Goal: Information Seeking & Learning: Learn about a topic

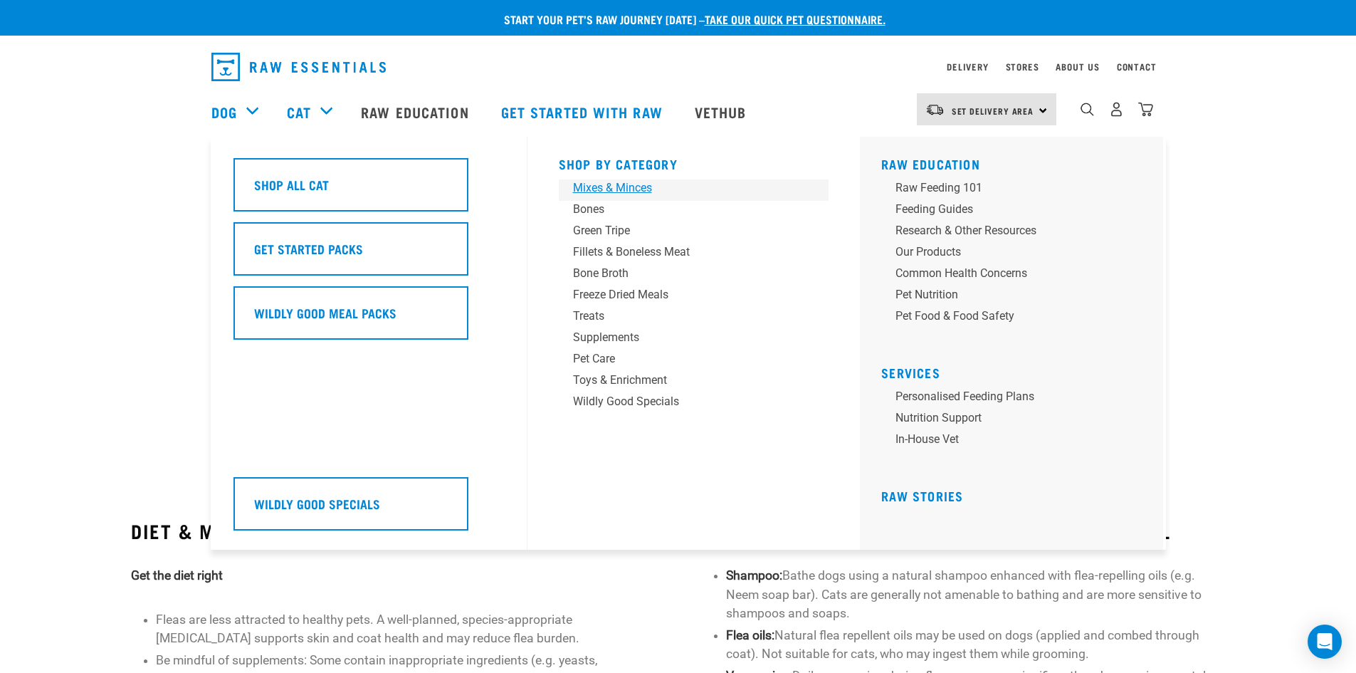
click at [629, 192] on div "Mixes & Minces" at bounding box center [684, 187] width 222 height 17
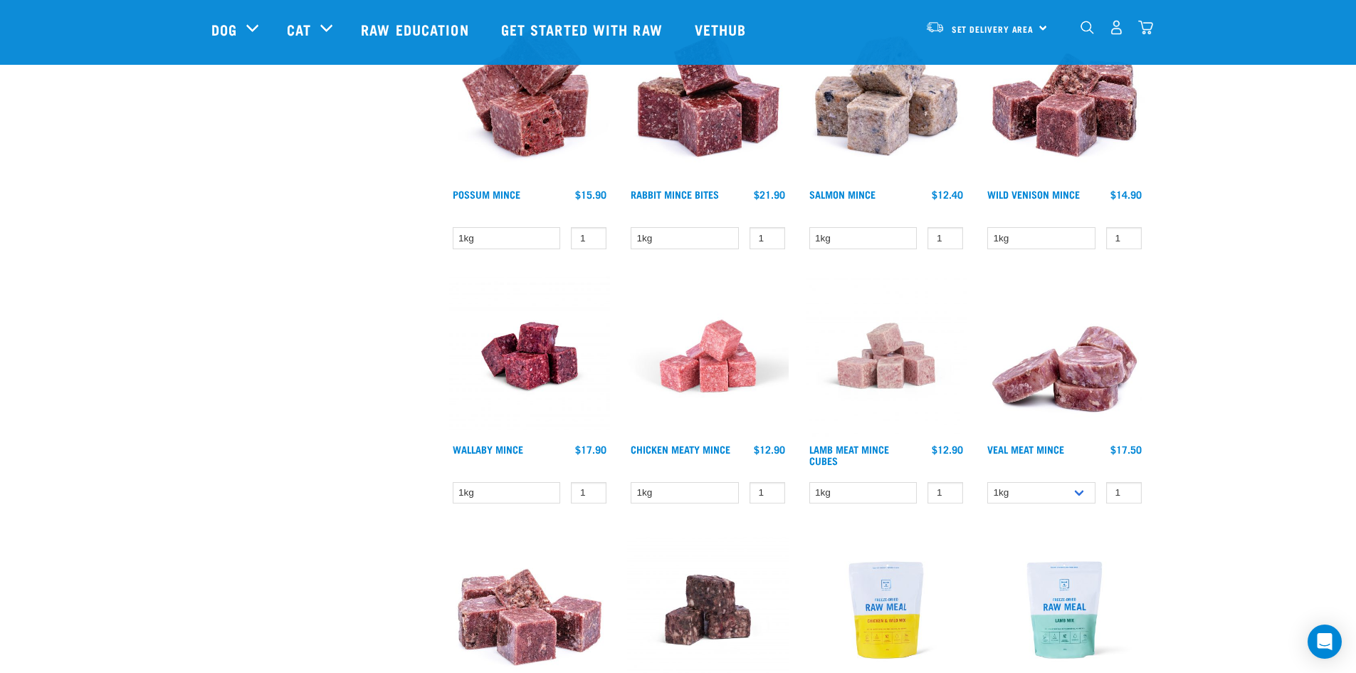
scroll to position [1210, 0]
click at [1046, 191] on link "Wild Venison Mince" at bounding box center [1034, 193] width 93 height 5
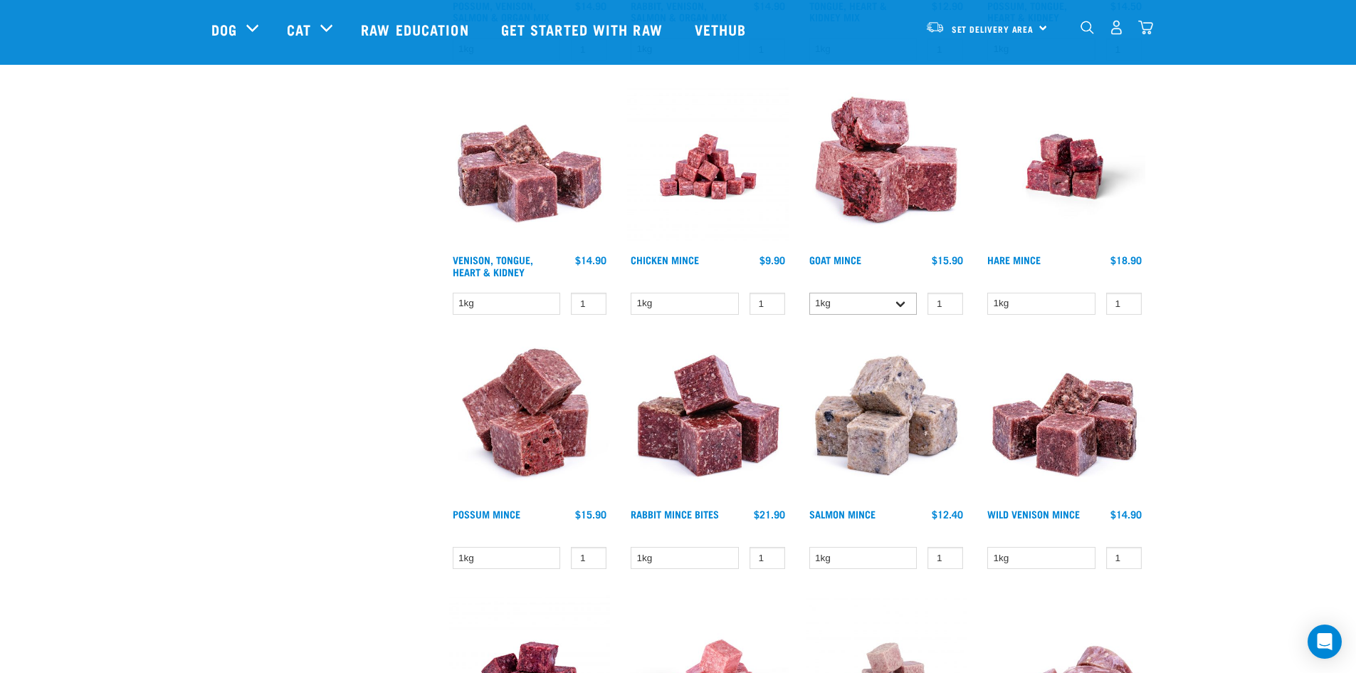
scroll to position [889, 0]
click at [895, 302] on select "1kg 3kg" at bounding box center [864, 304] width 108 height 22
click at [847, 261] on link "Goat Mince" at bounding box center [836, 260] width 52 height 5
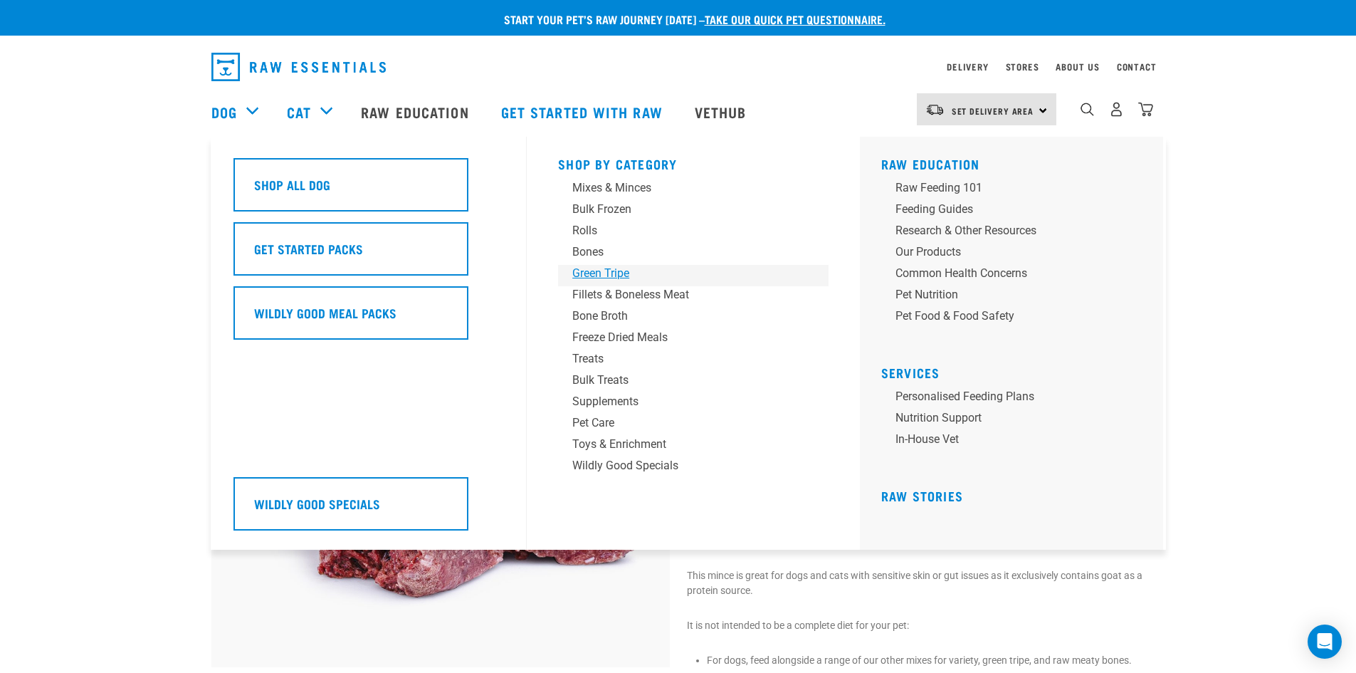
click at [627, 272] on div "Green Tripe" at bounding box center [684, 273] width 222 height 17
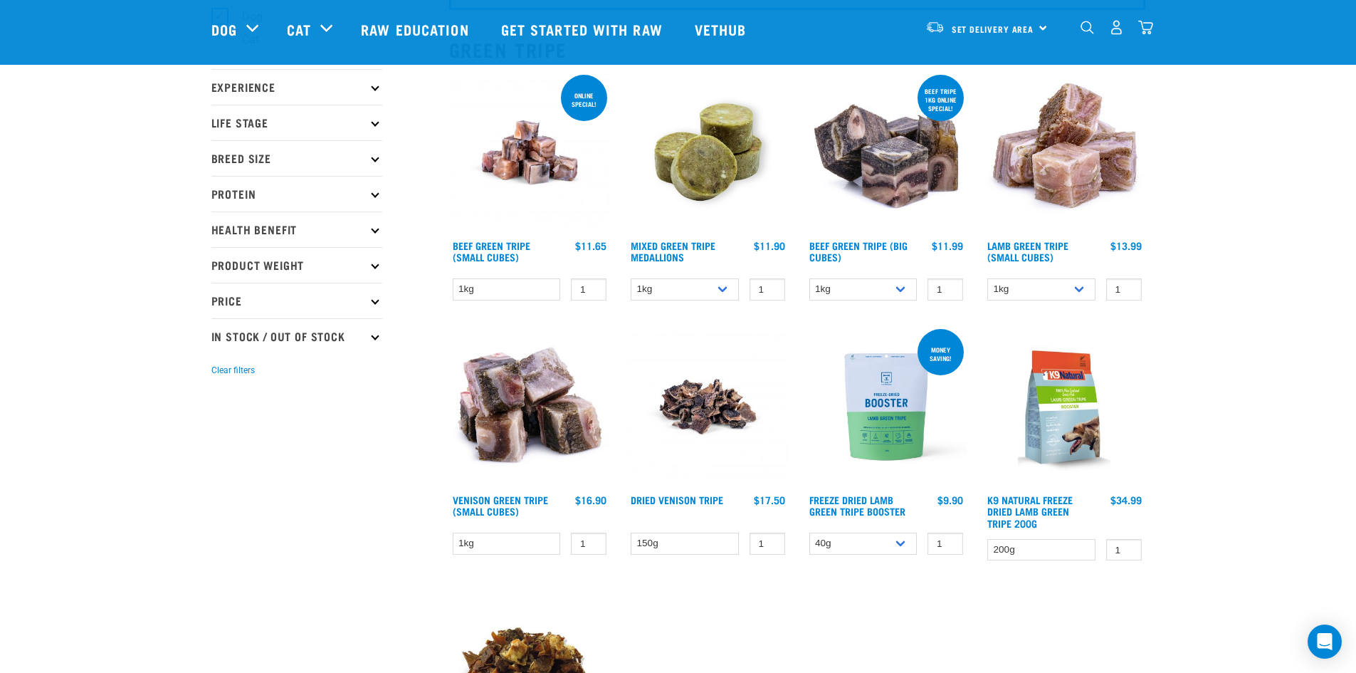
scroll to position [142, 0]
click at [506, 501] on link "Venison Green Tripe (Small Cubes)" at bounding box center [500, 504] width 95 height 16
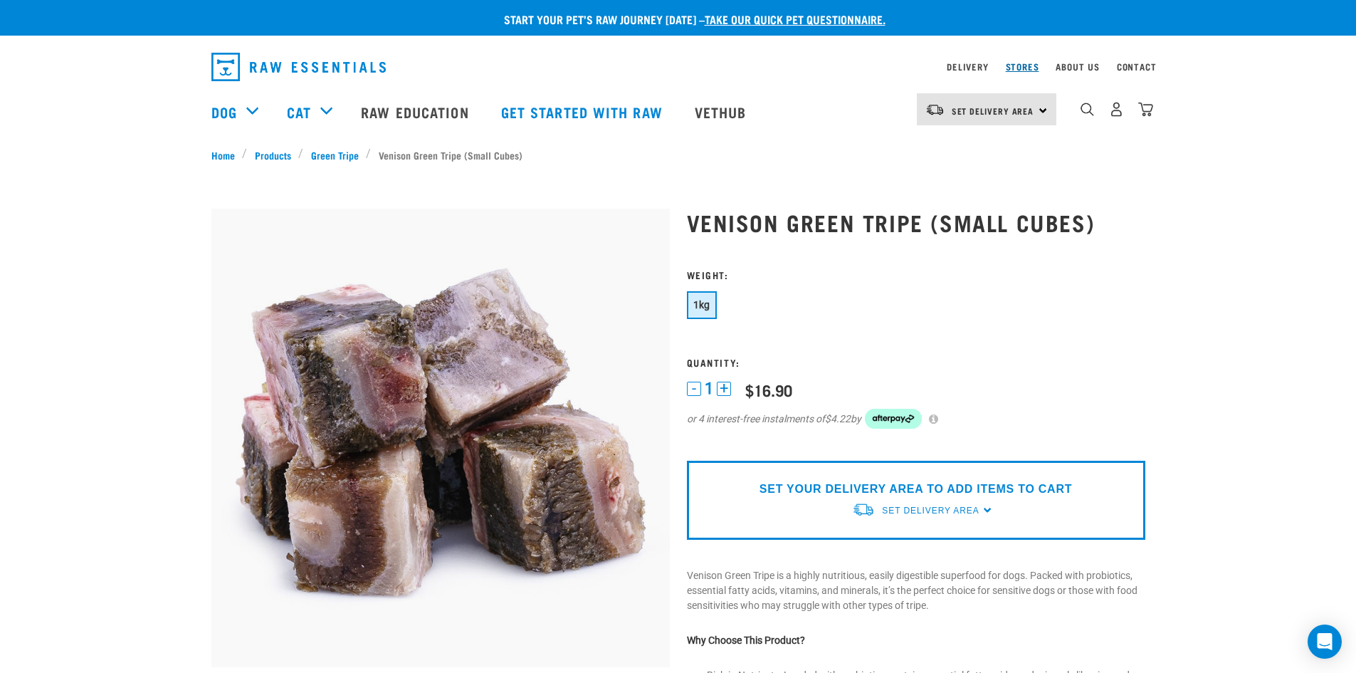
click at [1028, 68] on link "Stores" at bounding box center [1022, 66] width 33 height 5
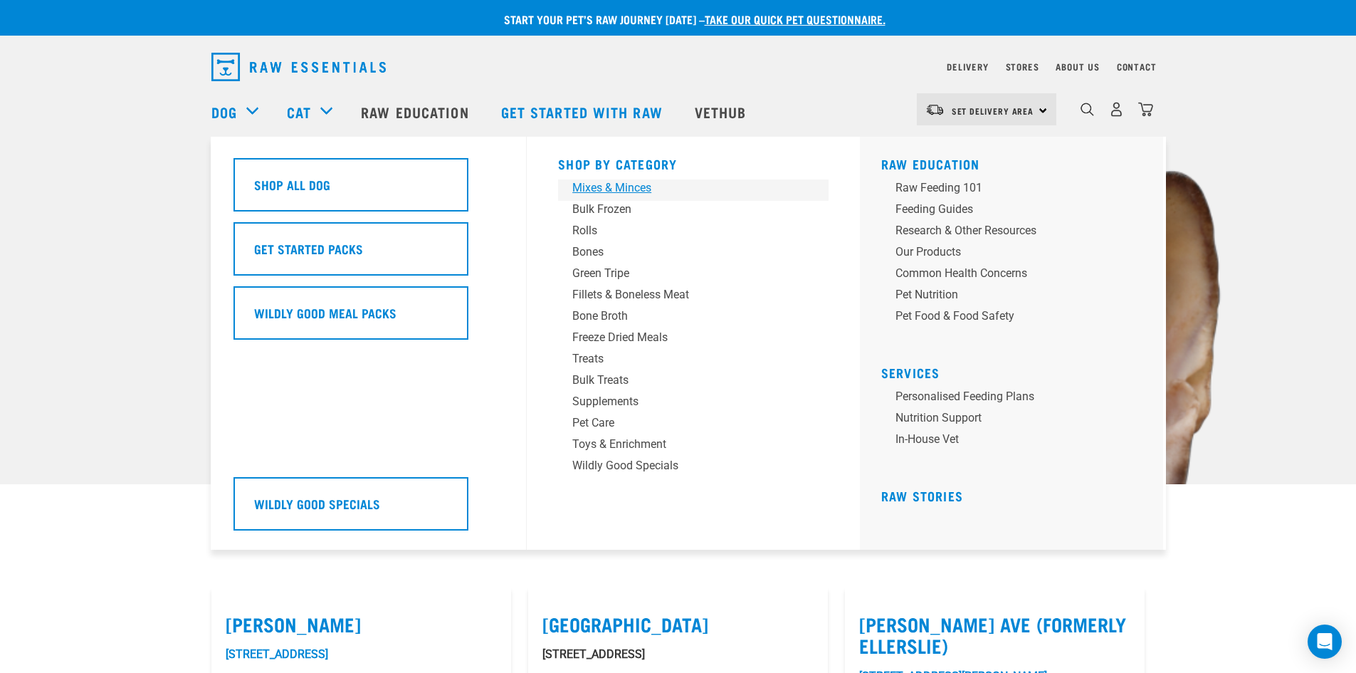
drag, startPoint x: 590, startPoint y: 186, endPoint x: 581, endPoint y: 189, distance: 9.7
click at [590, 185] on div "Mixes & Minces" at bounding box center [684, 187] width 222 height 17
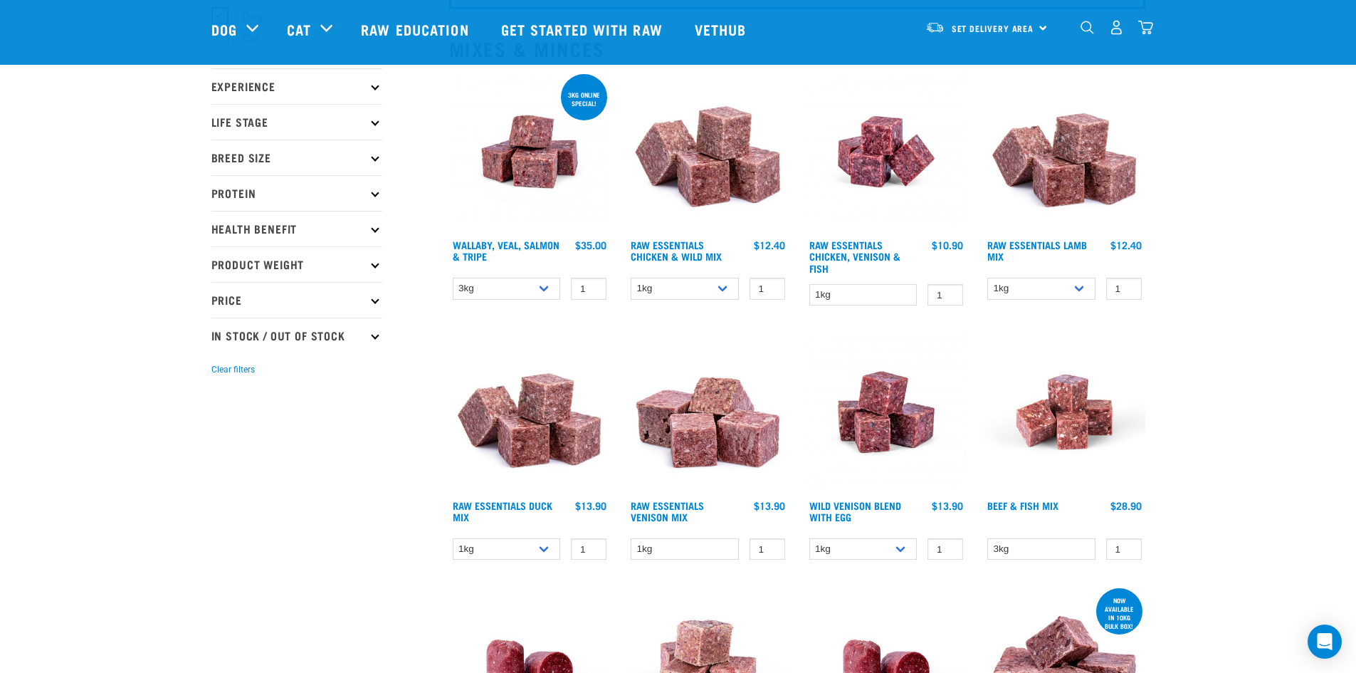
scroll to position [142, 0]
click at [681, 510] on link "Raw Essentials Venison Mix" at bounding box center [667, 510] width 73 height 16
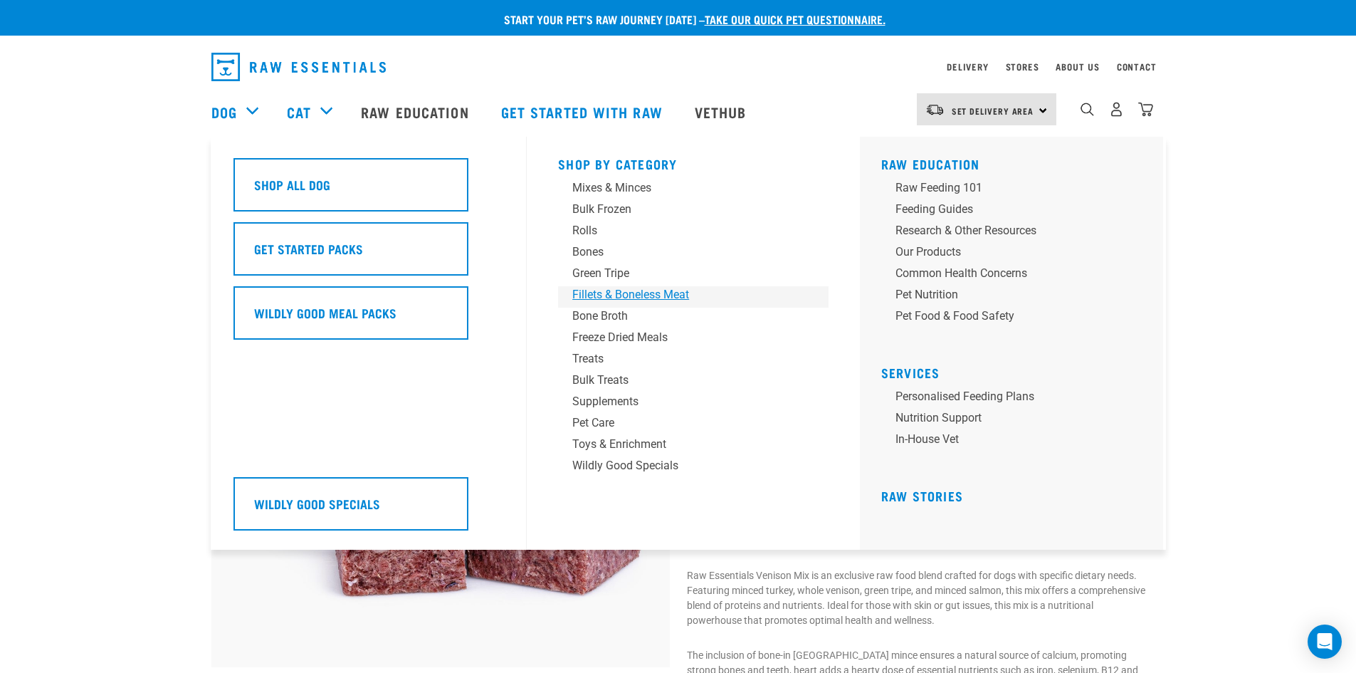
click at [626, 296] on div "Fillets & Boneless Meat" at bounding box center [684, 294] width 222 height 17
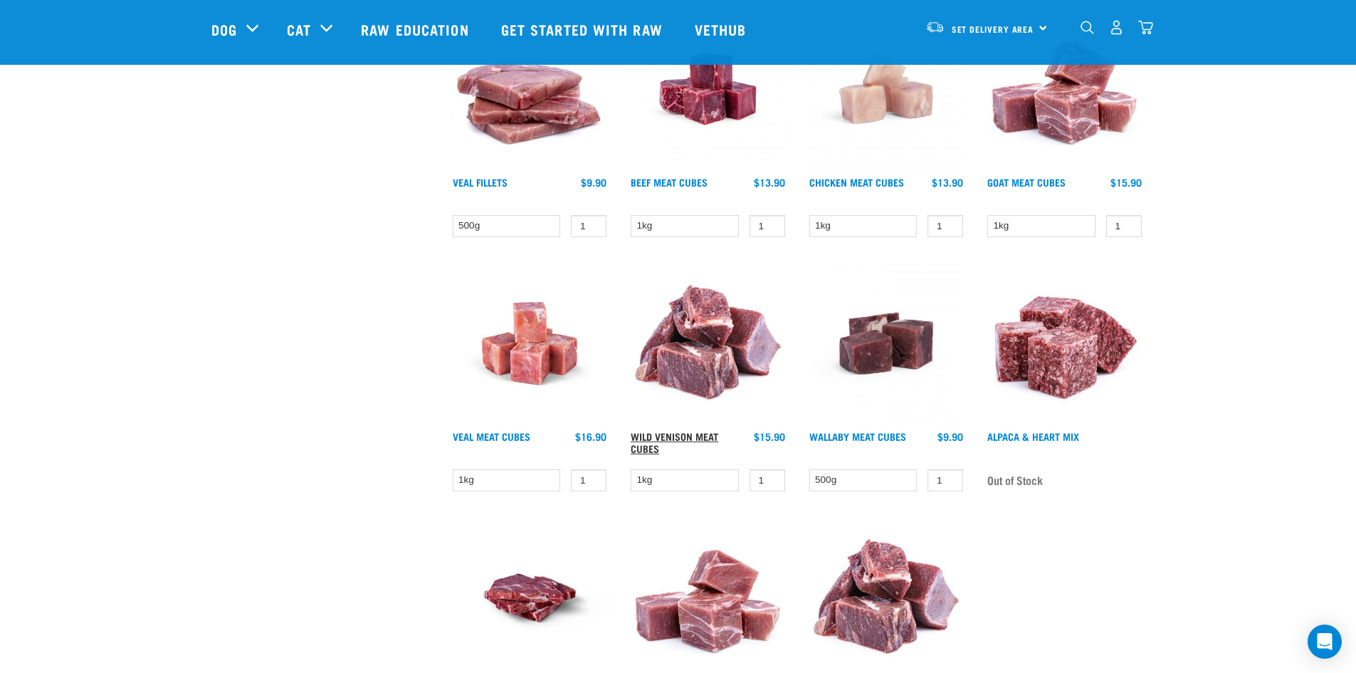
scroll to position [712, 0]
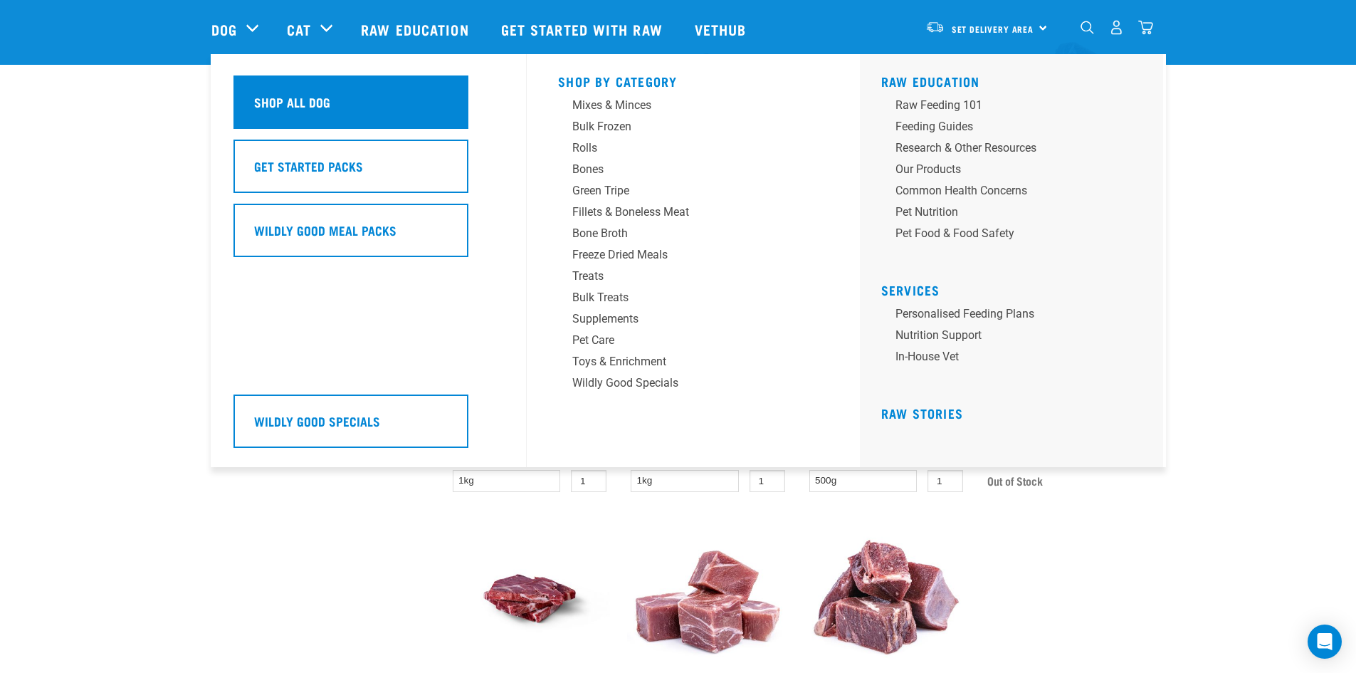
click at [296, 90] on div "Shop All Dog" at bounding box center [351, 101] width 235 height 53
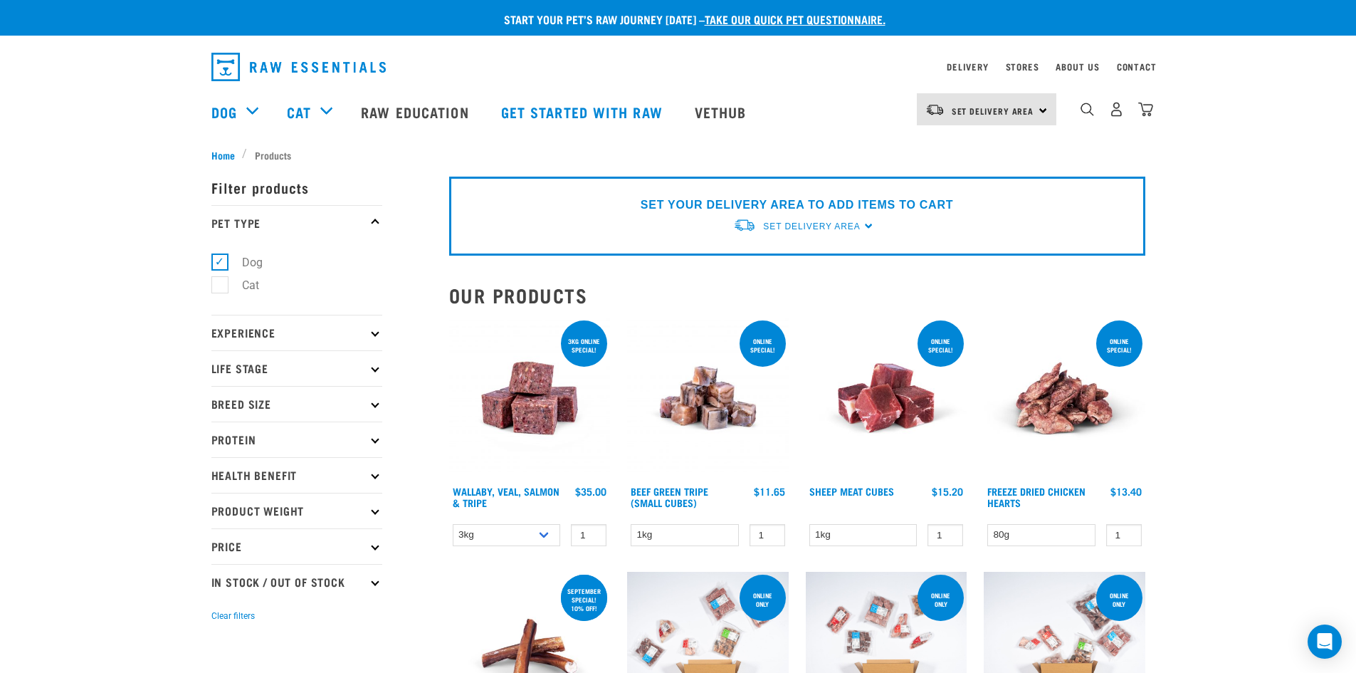
click at [371, 439] on icon at bounding box center [375, 439] width 8 height 8
click at [224, 615] on label "Lamb" at bounding box center [248, 619] width 58 height 18
click at [221, 615] on input "Lamb" at bounding box center [215, 615] width 9 height 9
checkbox input "true"
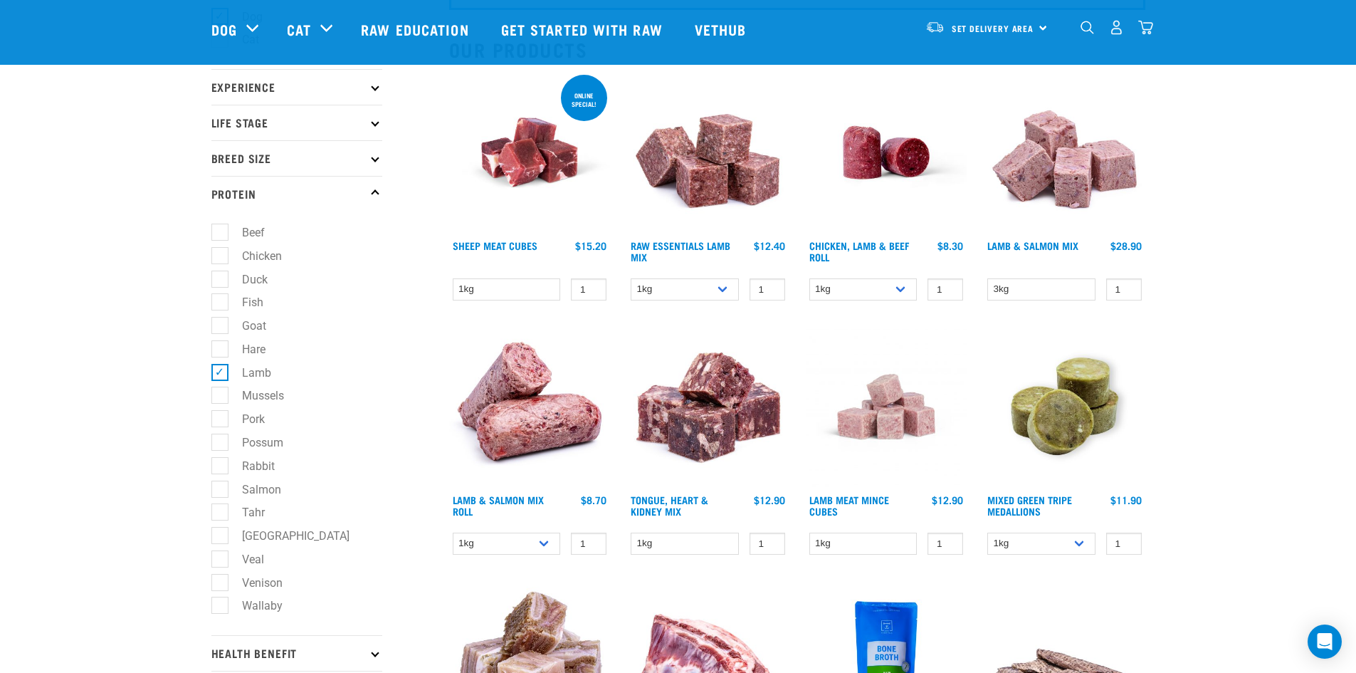
scroll to position [142, 0]
click at [1024, 244] on link "Lamb & Salmon Mix" at bounding box center [1033, 244] width 91 height 5
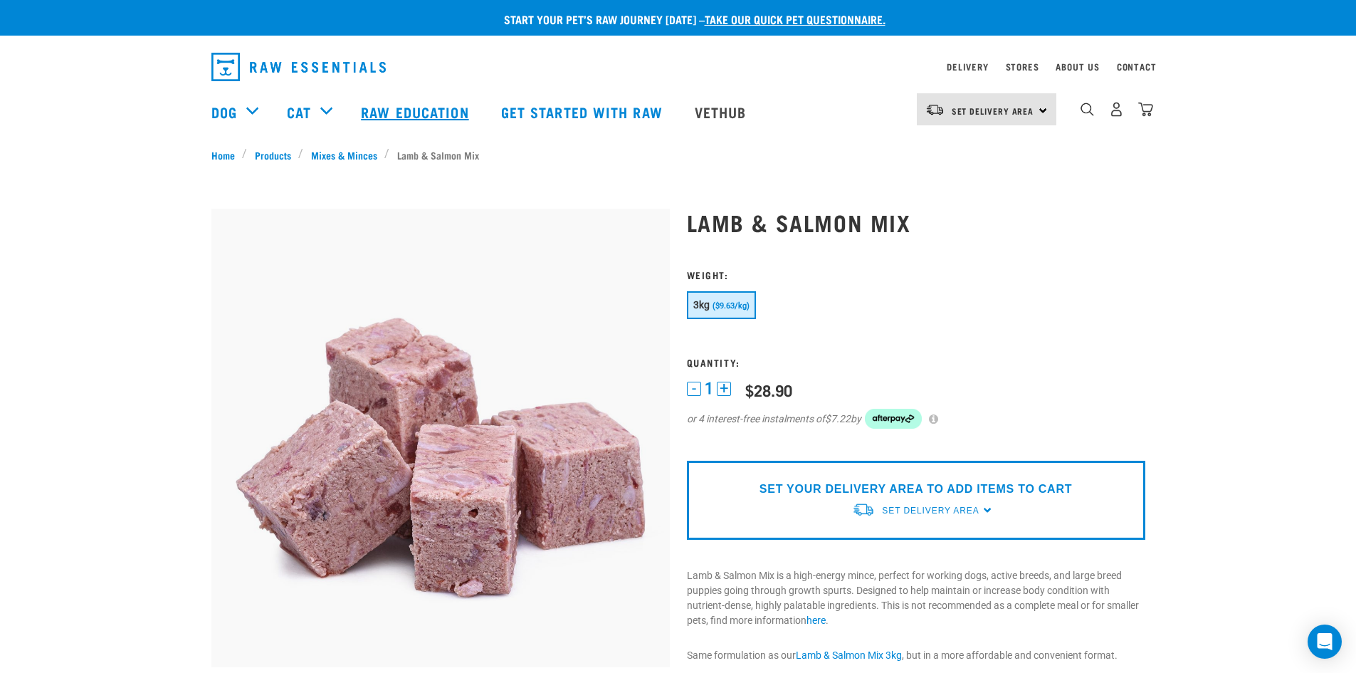
click at [397, 114] on link "Raw Education" at bounding box center [417, 111] width 140 height 57
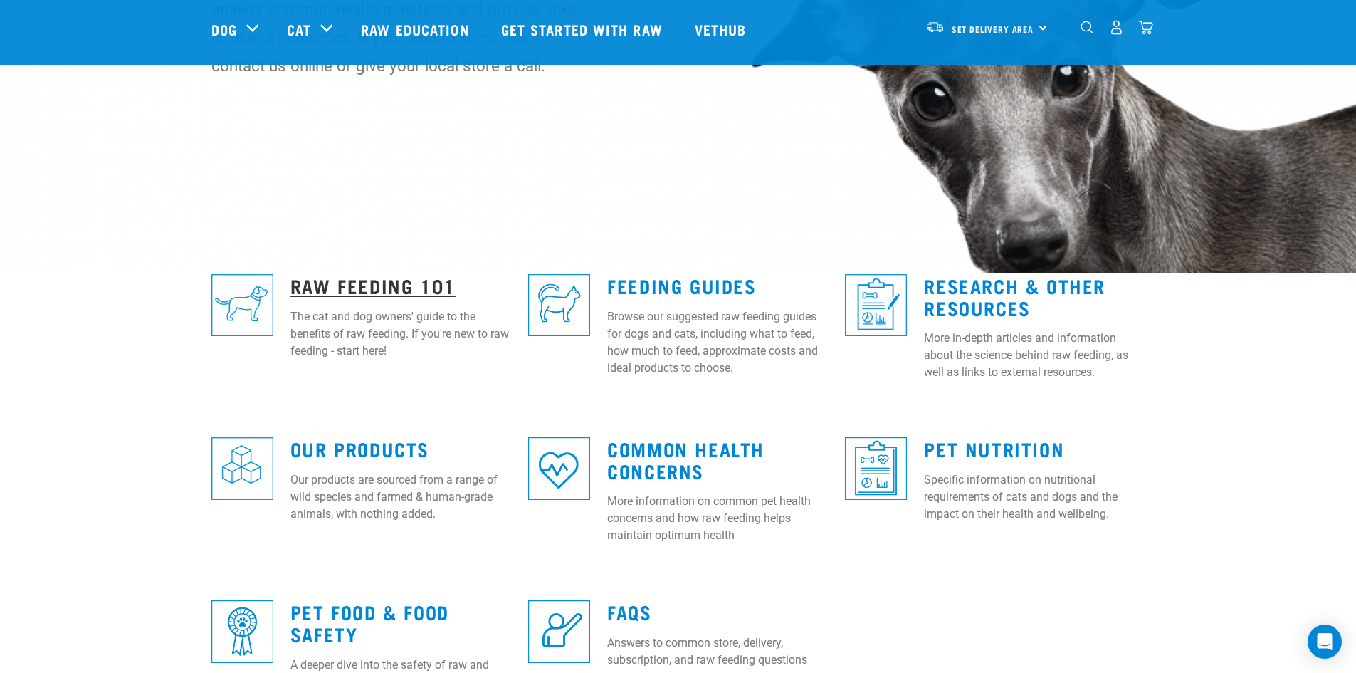
scroll to position [212, 0]
click at [377, 283] on link "Raw Feeding 101" at bounding box center [373, 284] width 165 height 11
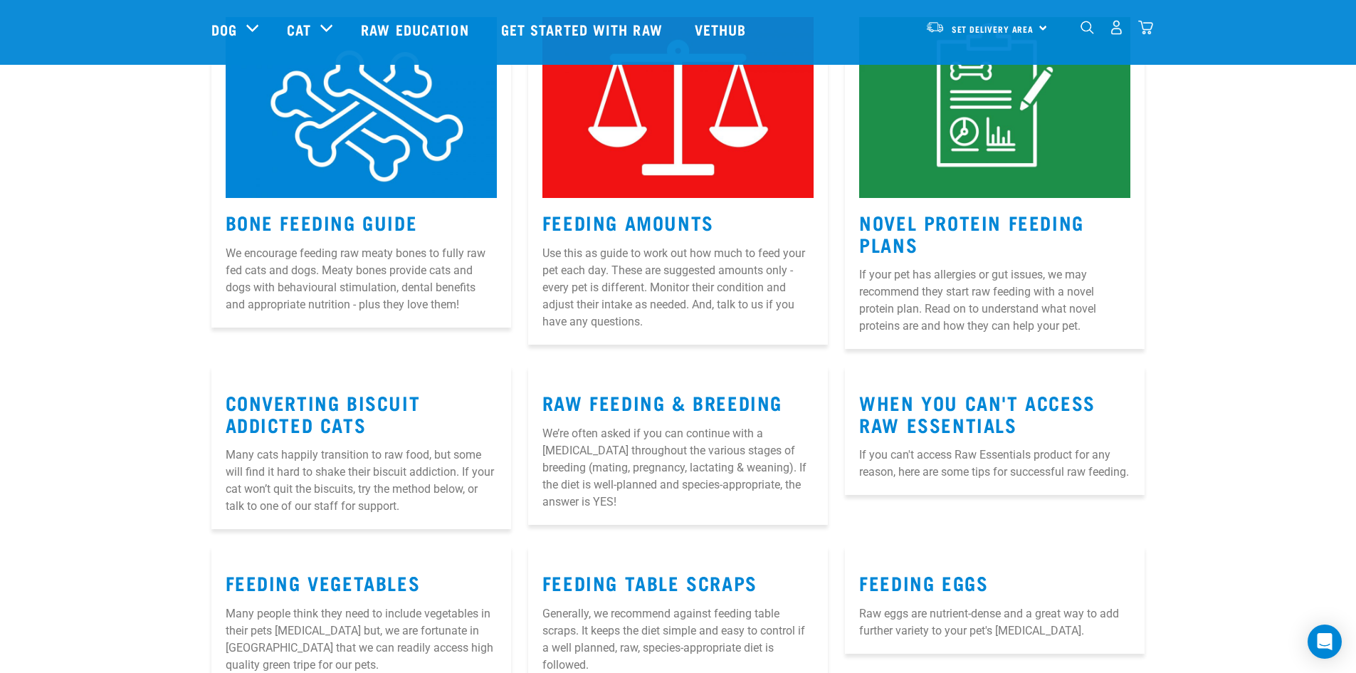
scroll to position [1423, 0]
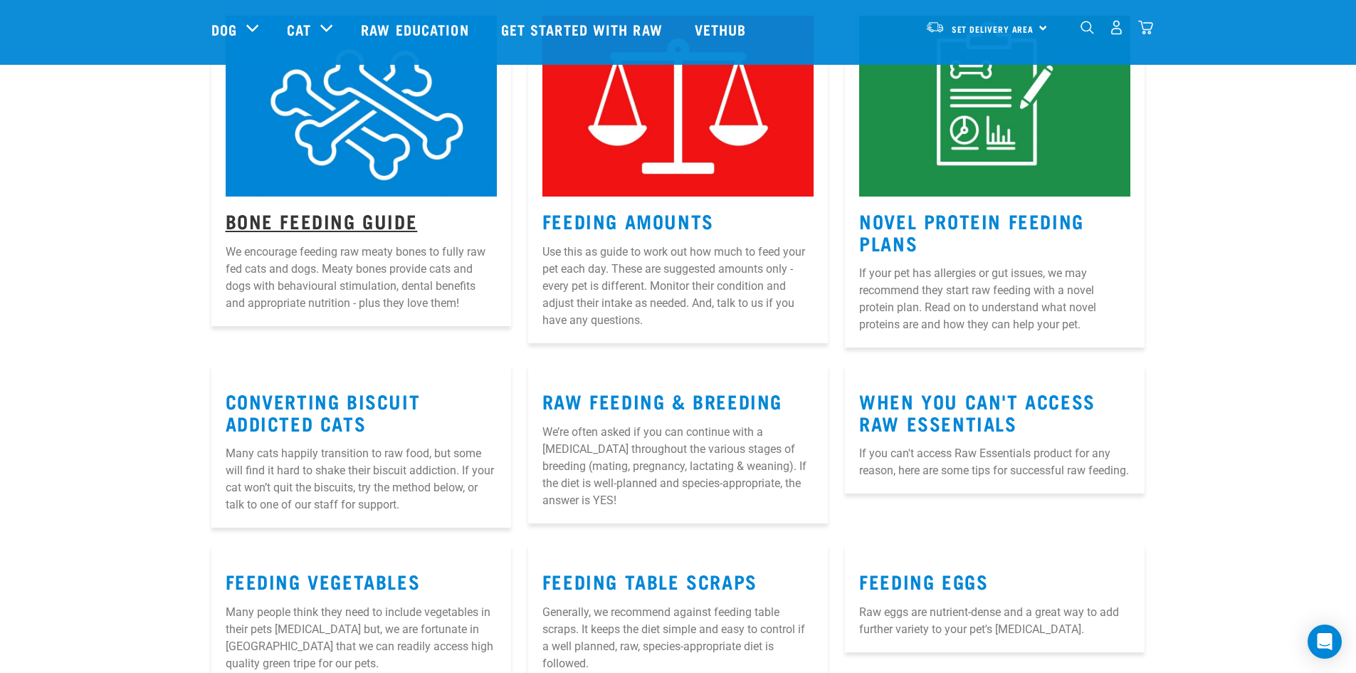
click at [289, 215] on link "Bone Feeding Guide" at bounding box center [322, 220] width 192 height 11
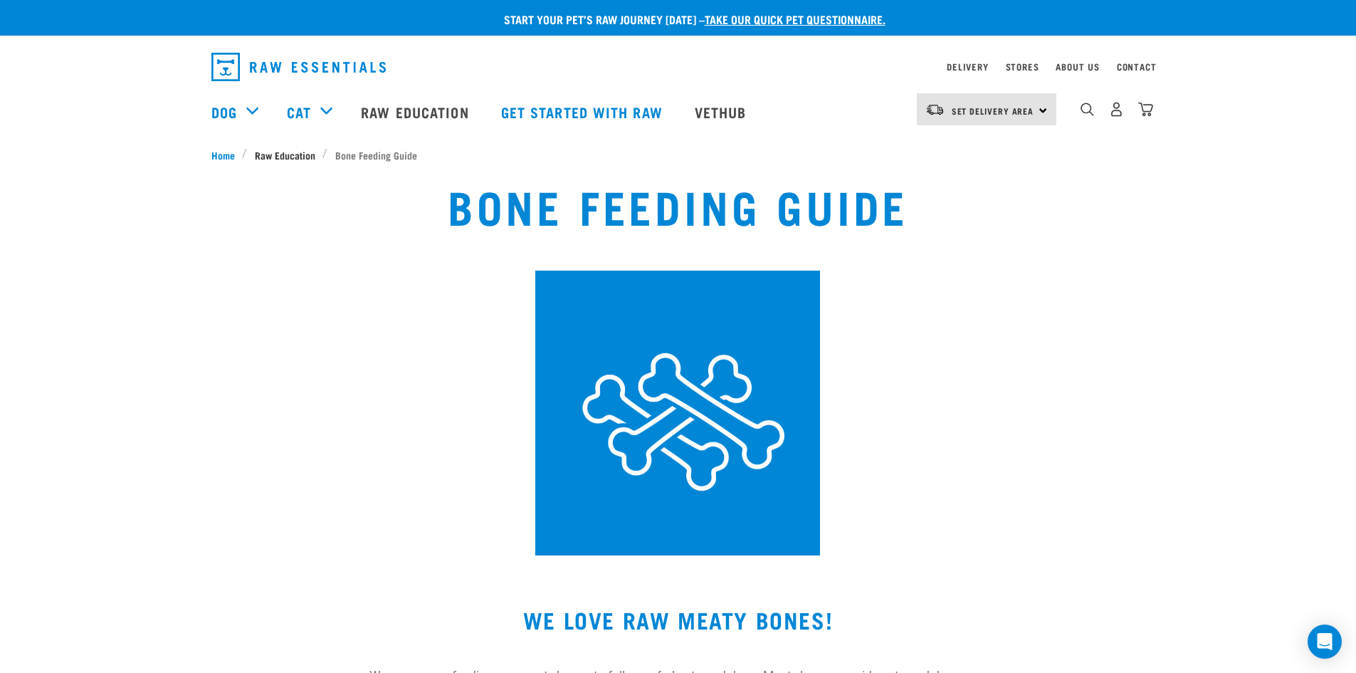
click at [300, 154] on span "Raw Education" at bounding box center [285, 154] width 61 height 15
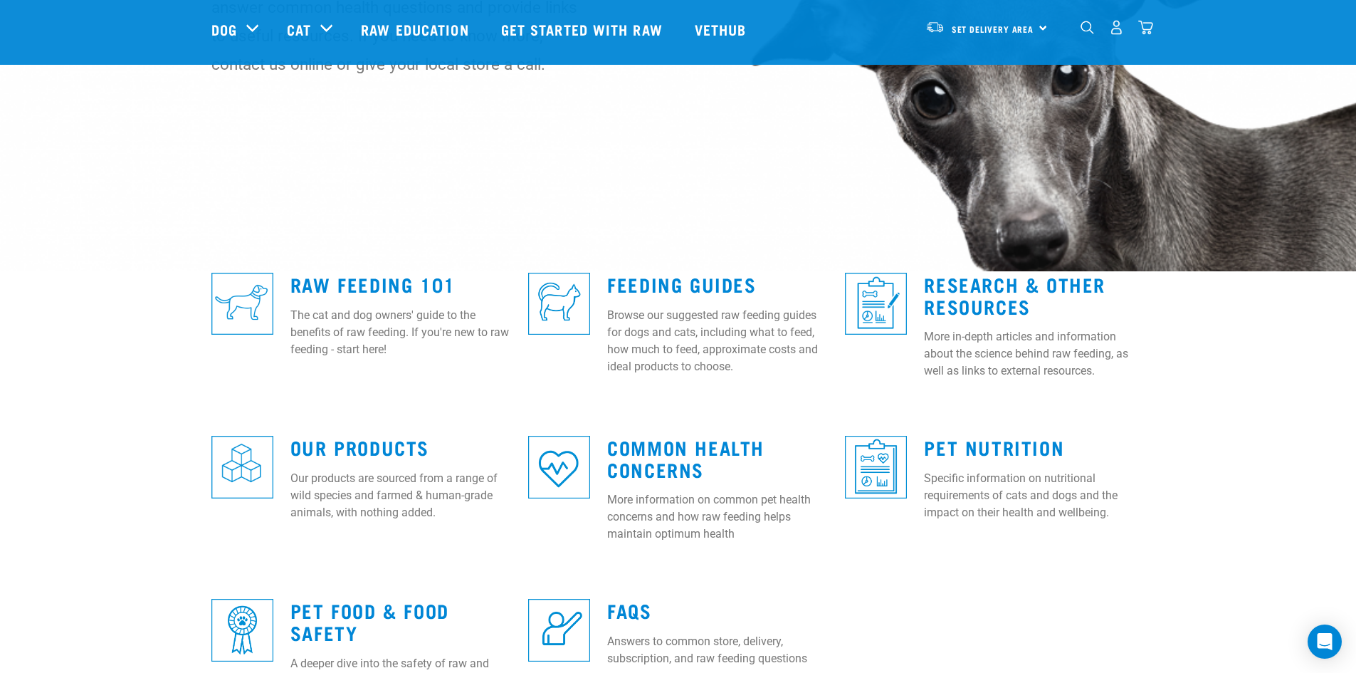
scroll to position [214, 0]
click at [695, 456] on link "Common Health Concerns" at bounding box center [685, 457] width 157 height 33
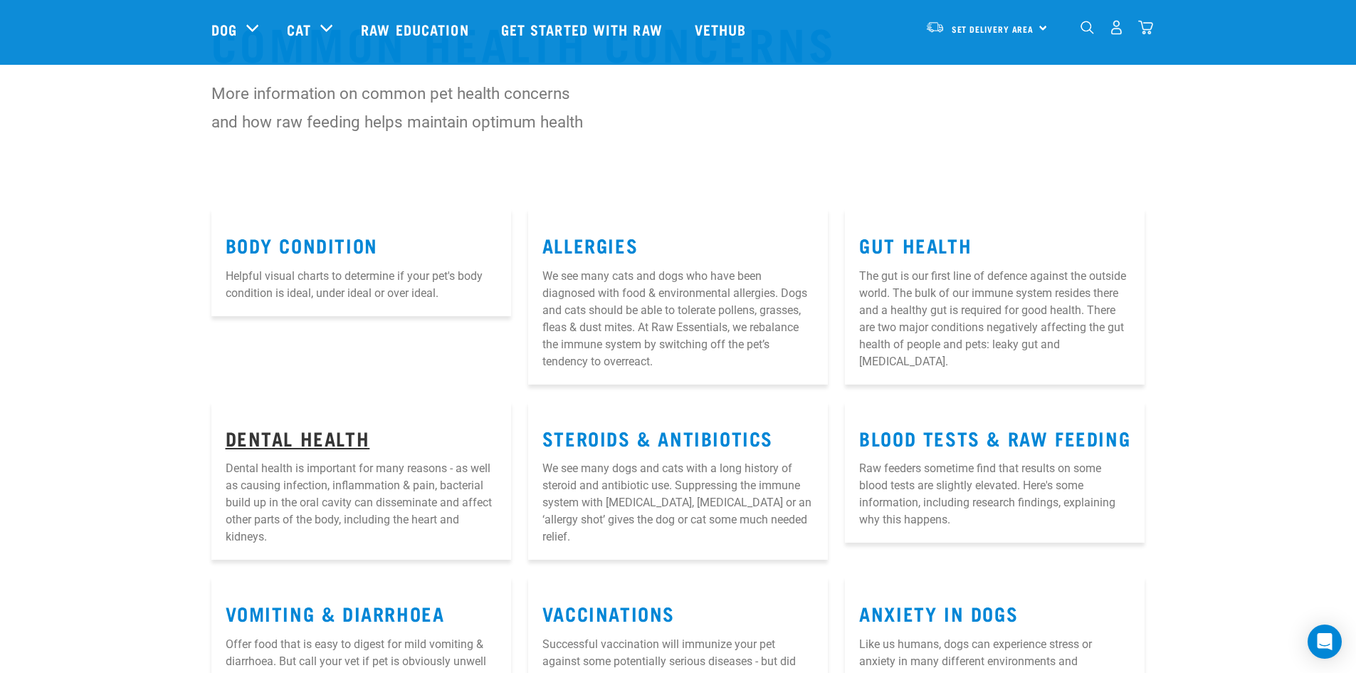
scroll to position [70, 0]
click at [299, 439] on link "Dental Health" at bounding box center [298, 437] width 145 height 11
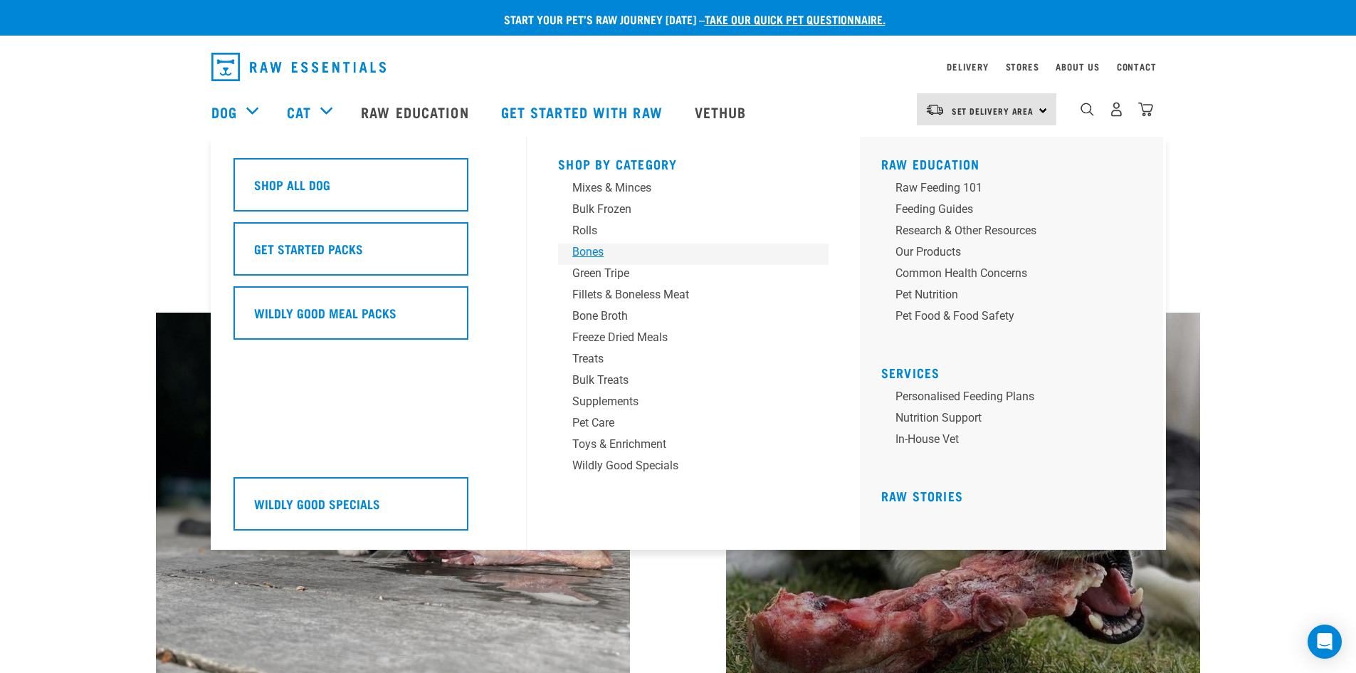
click at [596, 247] on div "Bones" at bounding box center [684, 252] width 222 height 17
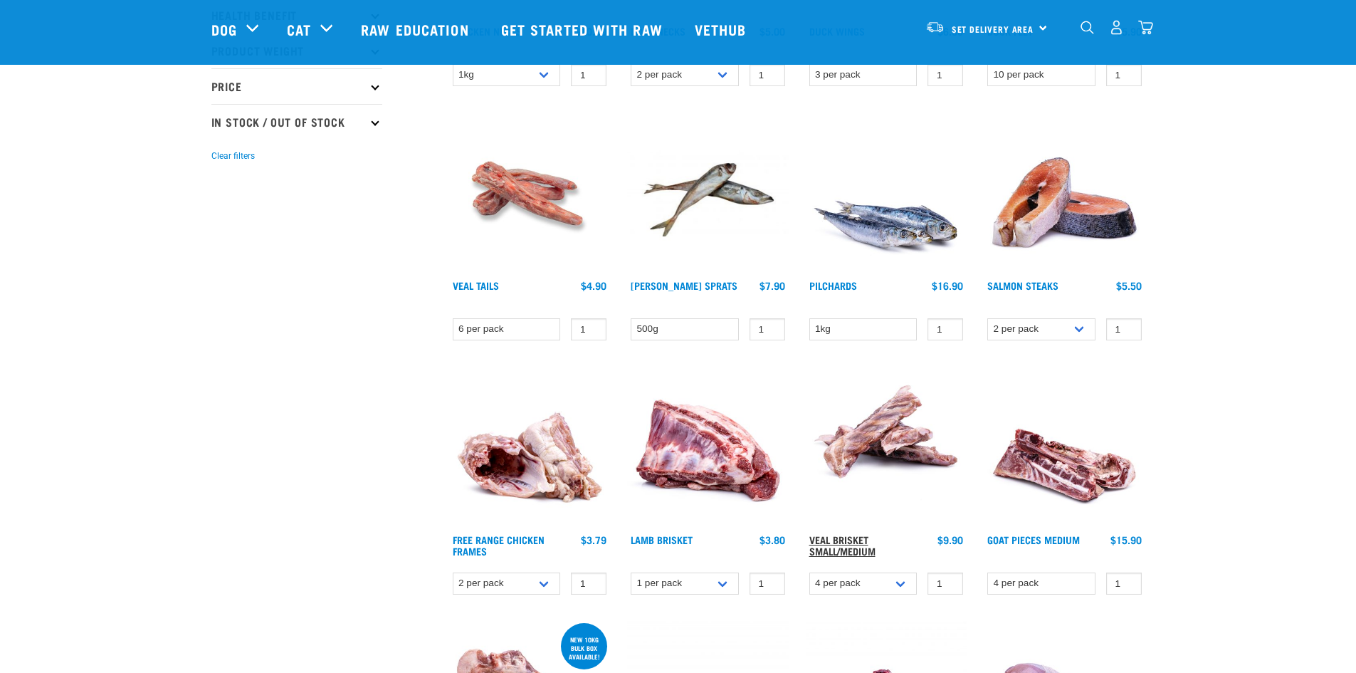
scroll to position [356, 0]
click at [843, 539] on link "Veal Brisket Small/Medium" at bounding box center [843, 544] width 66 height 16
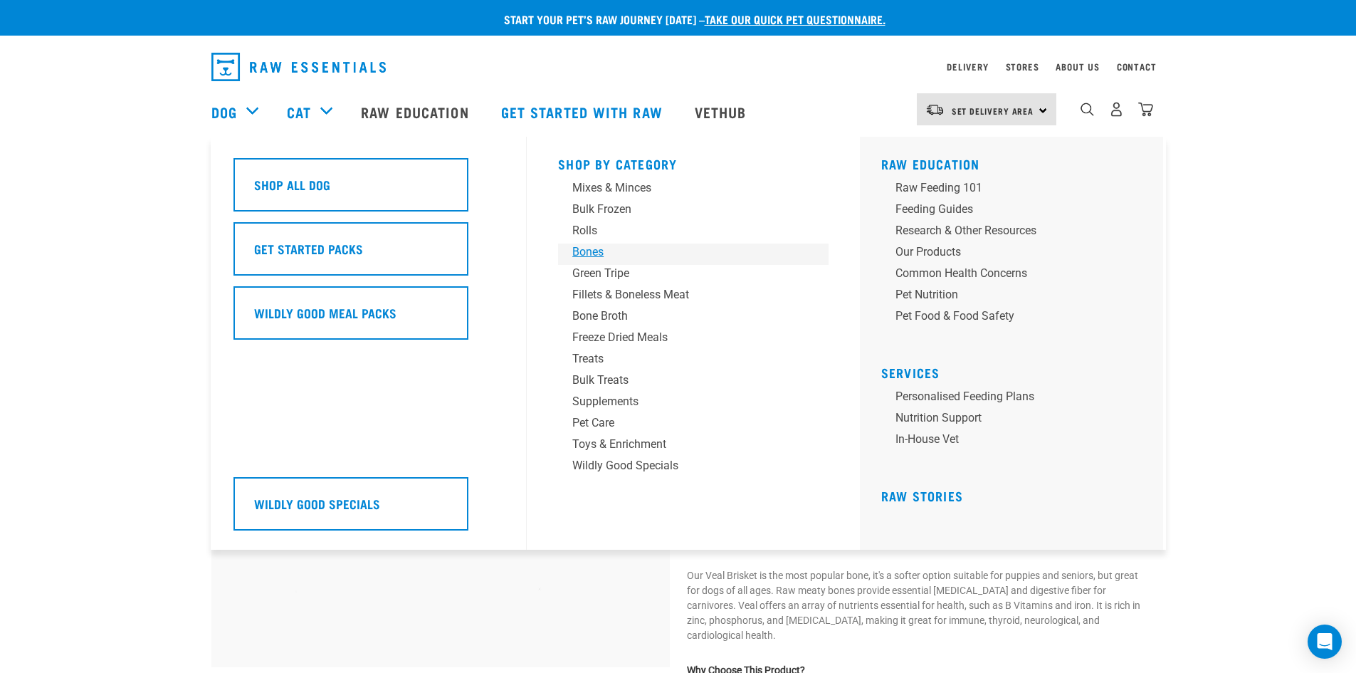
click at [577, 252] on div "Bones" at bounding box center [684, 252] width 222 height 17
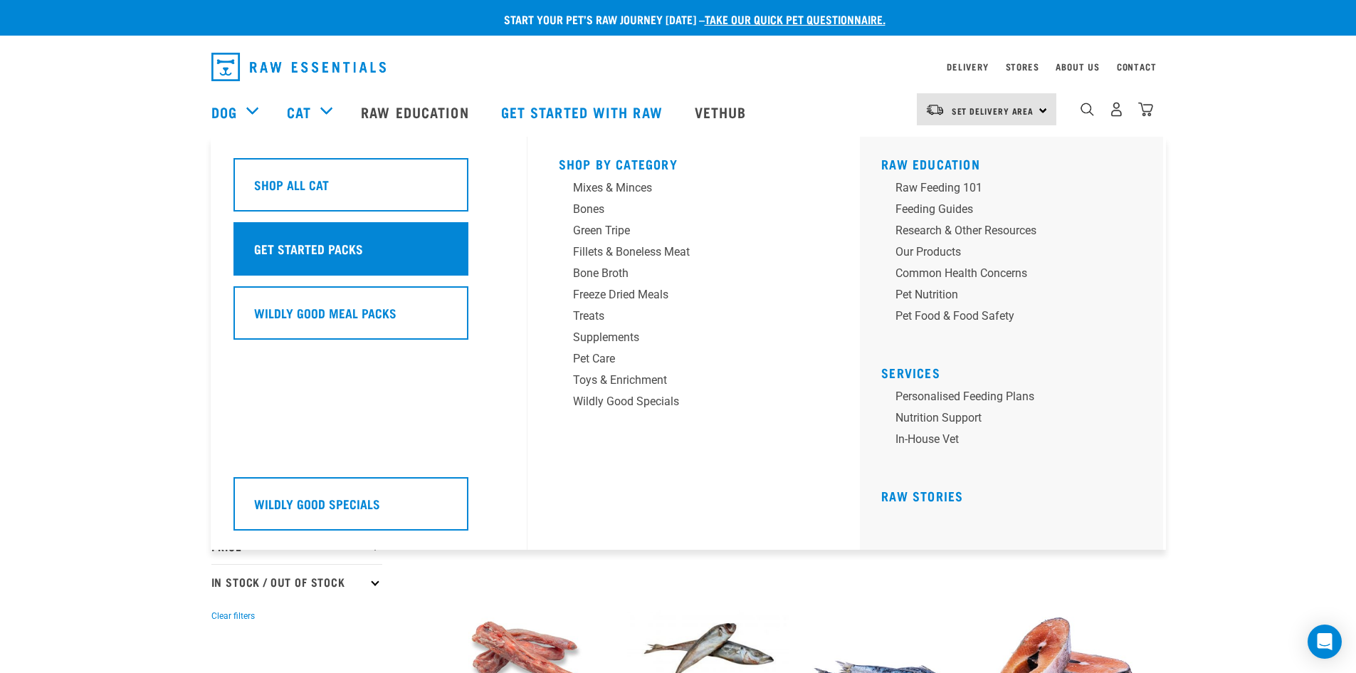
click at [333, 251] on h5 "Get Started Packs" at bounding box center [308, 248] width 109 height 19
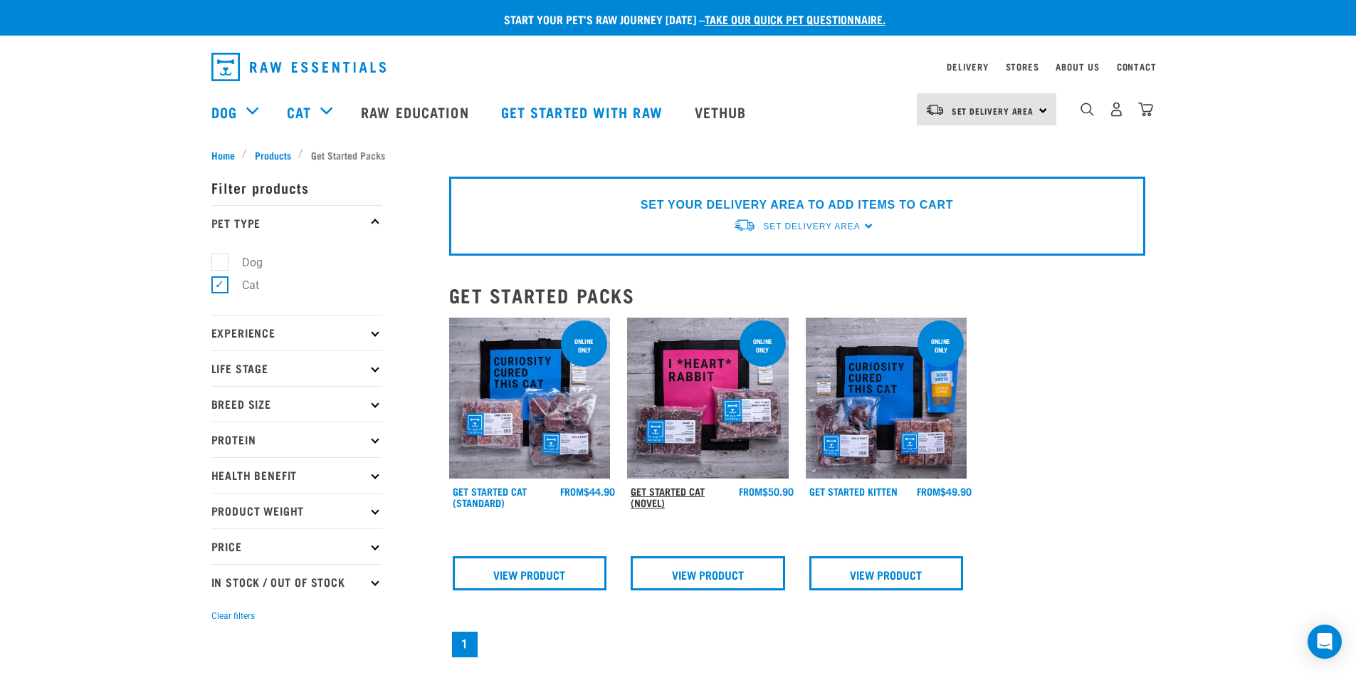
click at [681, 490] on link "Get Started Cat (Novel)" at bounding box center [668, 496] width 74 height 16
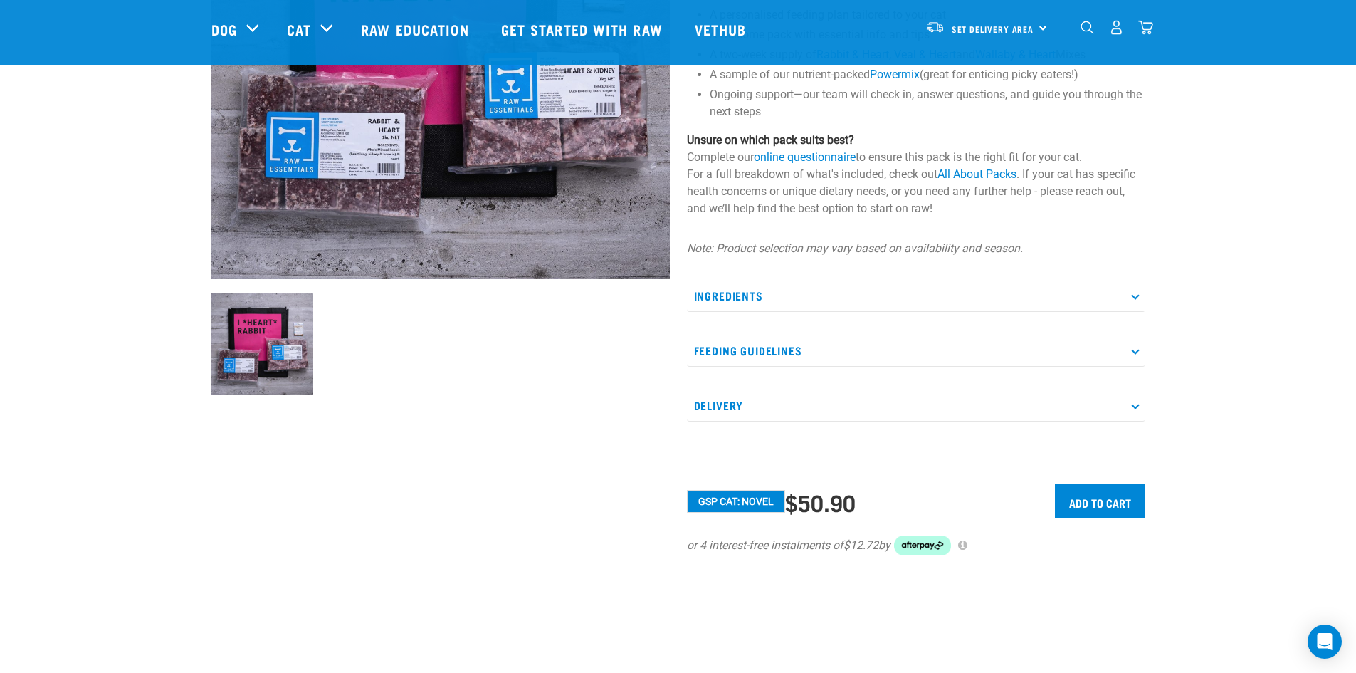
scroll to position [284, 0]
click at [1137, 293] on icon at bounding box center [1135, 295] width 8 height 8
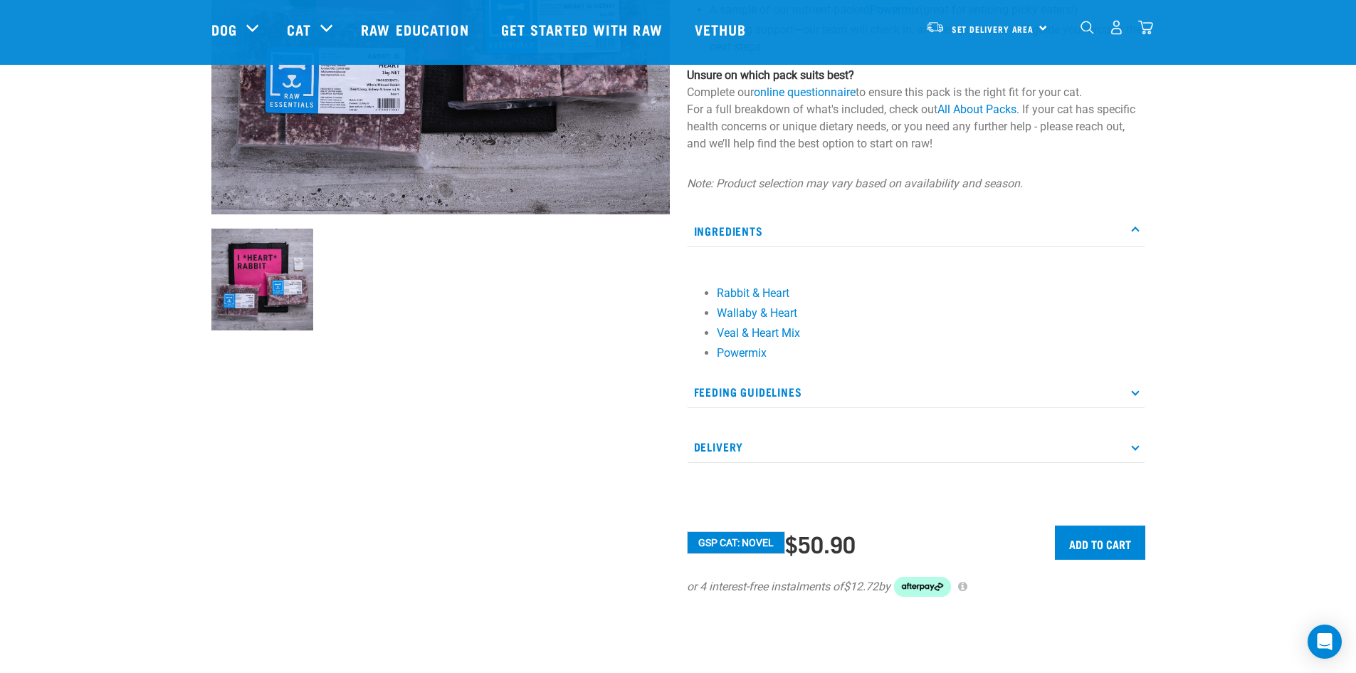
scroll to position [351, 0]
